Goal: Task Accomplishment & Management: Use online tool/utility

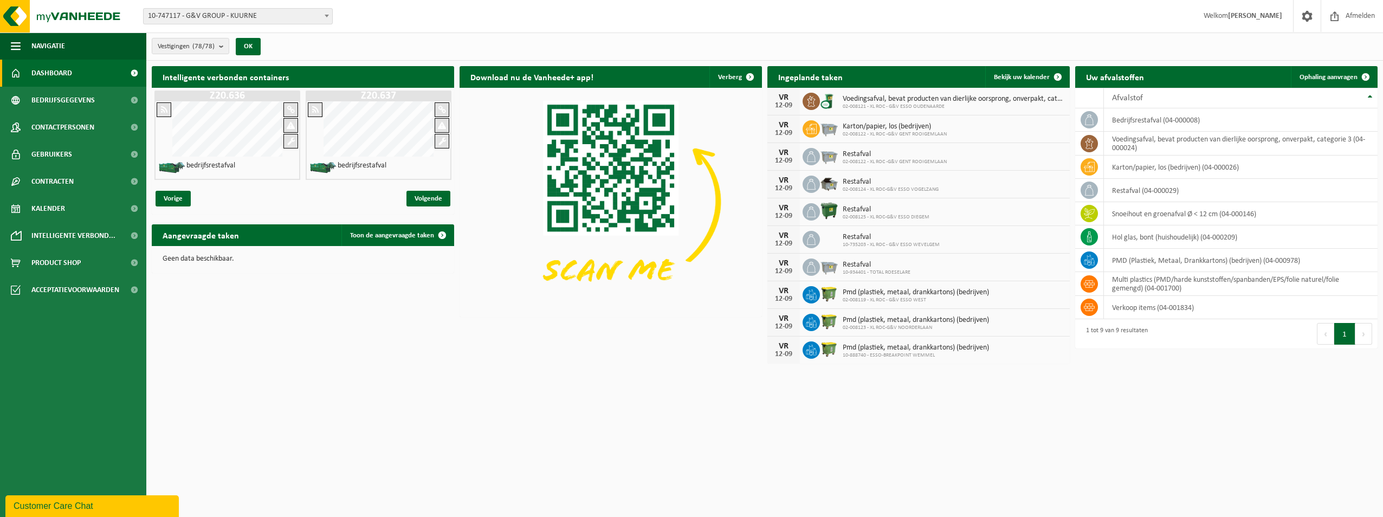
click at [204, 15] on span "10-747117 - G&V GROUP - KUURNE" at bounding box center [238, 16] width 189 height 15
type input "Zellik"
select select "1098"
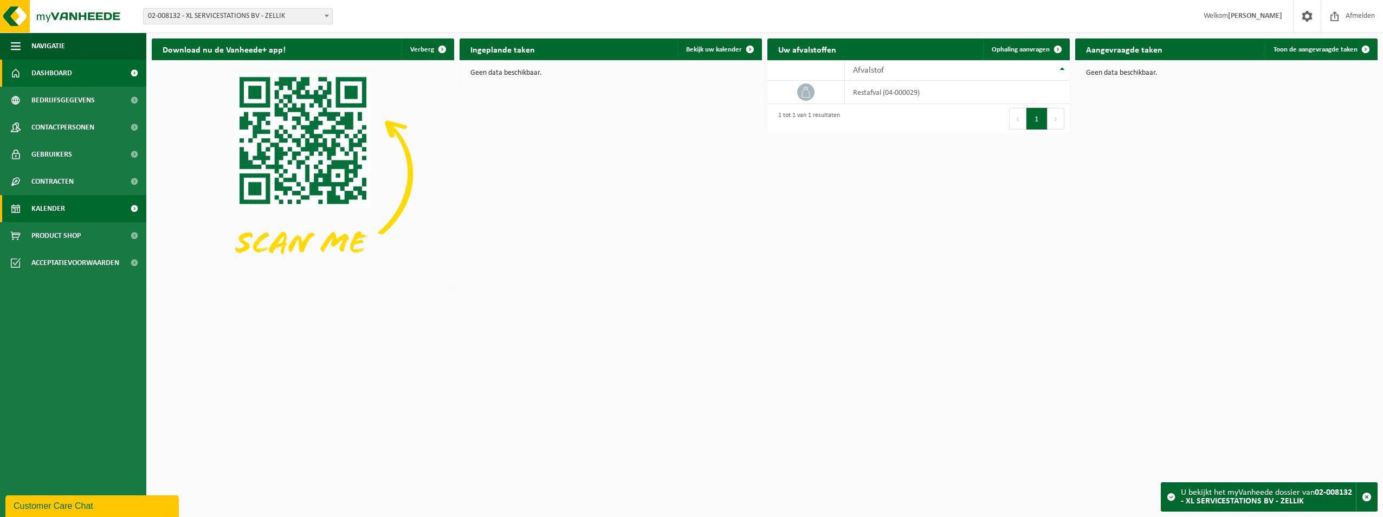
click at [59, 210] on span "Kalender" at bounding box center [48, 208] width 34 height 27
